Goal: Information Seeking & Learning: Check status

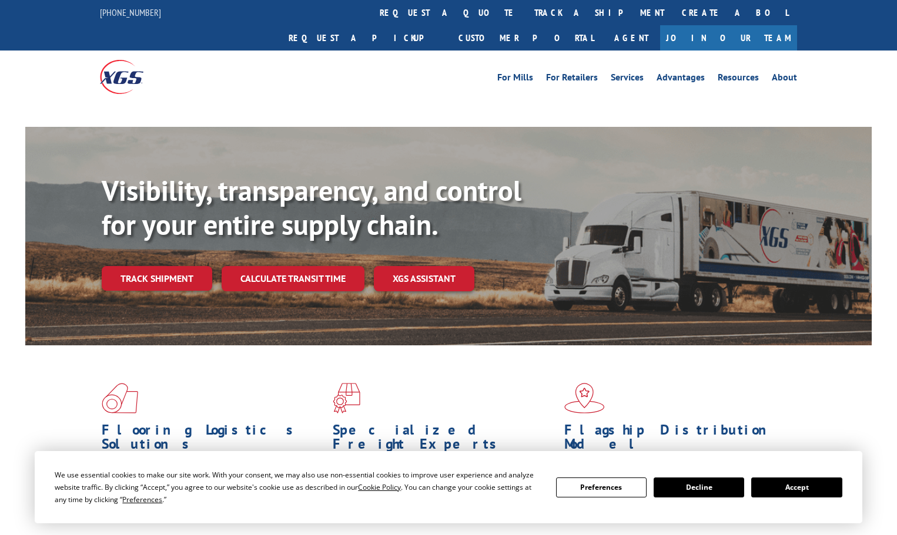
click at [172, 250] on div "Visibility, transparency, and control for your entire supply chain. Track shipm…" at bounding box center [487, 256] width 770 height 164
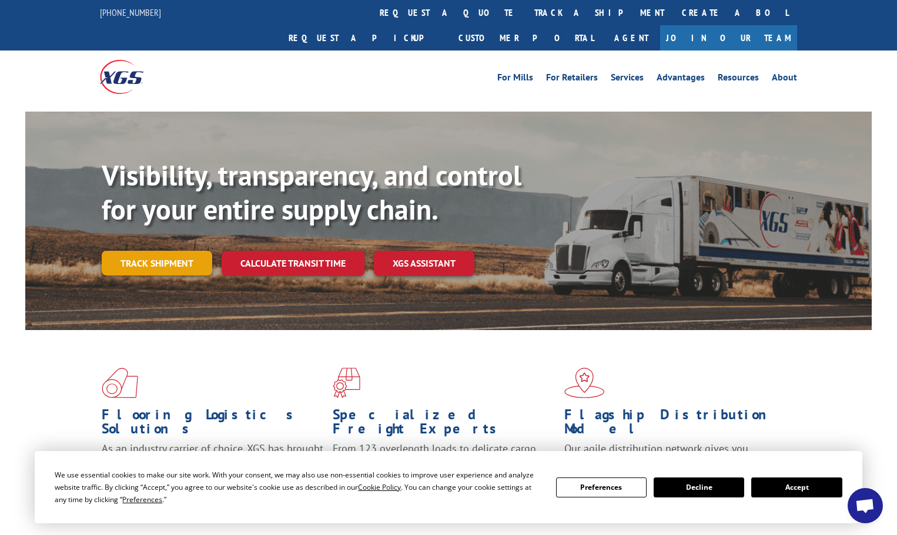
click at [173, 251] on link "Track shipment" at bounding box center [157, 263] width 111 height 25
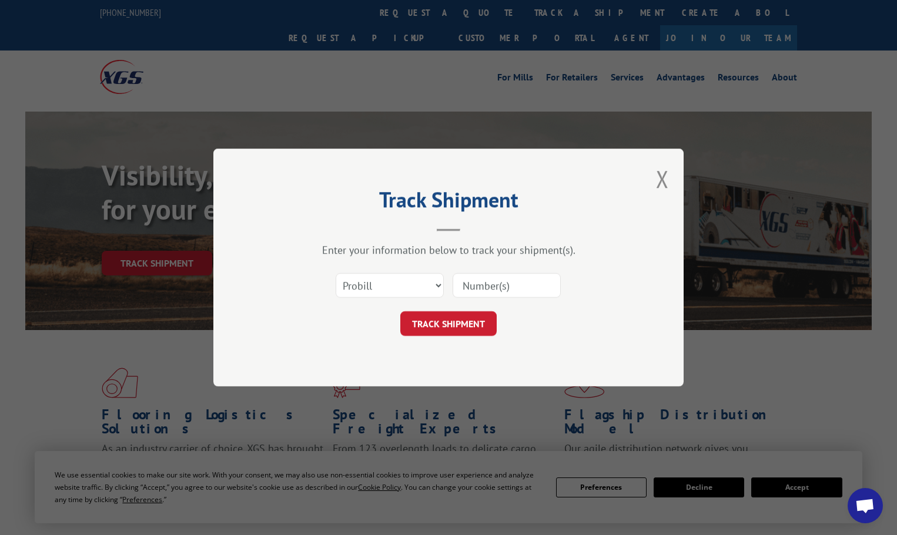
click at [460, 280] on input at bounding box center [507, 285] width 108 height 25
type input "17517754"
click at [400, 312] on button "TRACK SHIPMENT" at bounding box center [448, 324] width 96 height 25
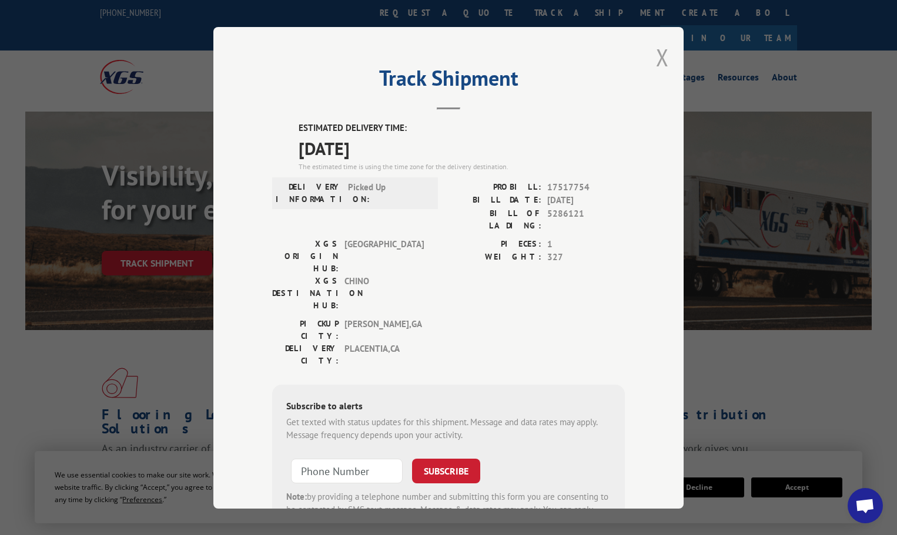
click at [656, 61] on button "Close modal" at bounding box center [662, 57] width 13 height 31
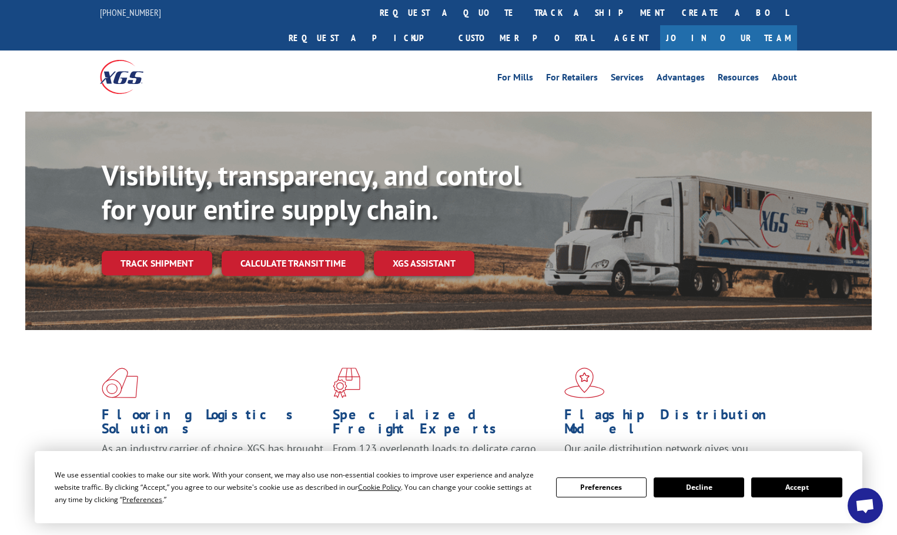
click at [166, 251] on link "Track shipment" at bounding box center [157, 263] width 111 height 25
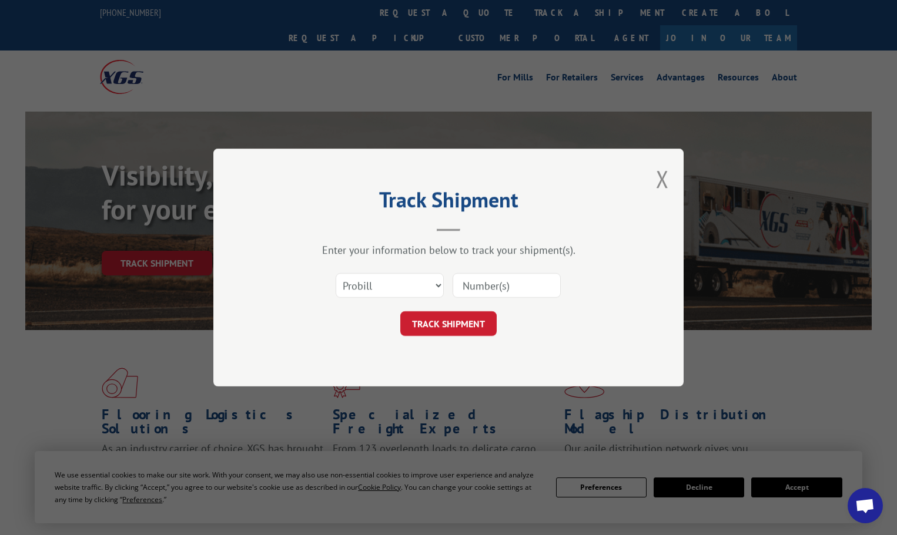
click at [480, 289] on input at bounding box center [507, 285] width 108 height 25
type input "17517754"
click at [400, 312] on button "TRACK SHIPMENT" at bounding box center [448, 324] width 96 height 25
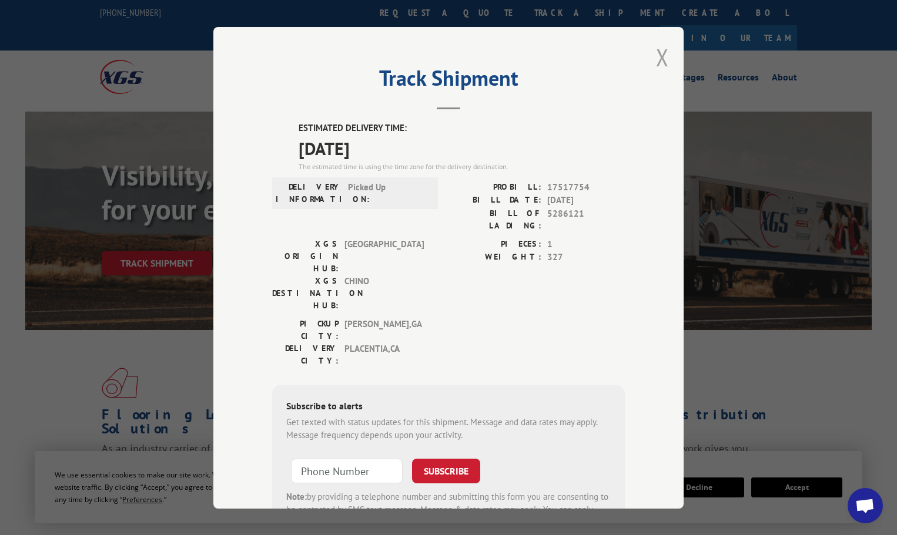
click at [659, 64] on button "Close modal" at bounding box center [662, 57] width 13 height 31
